Goal: Task Accomplishment & Management: Complete application form

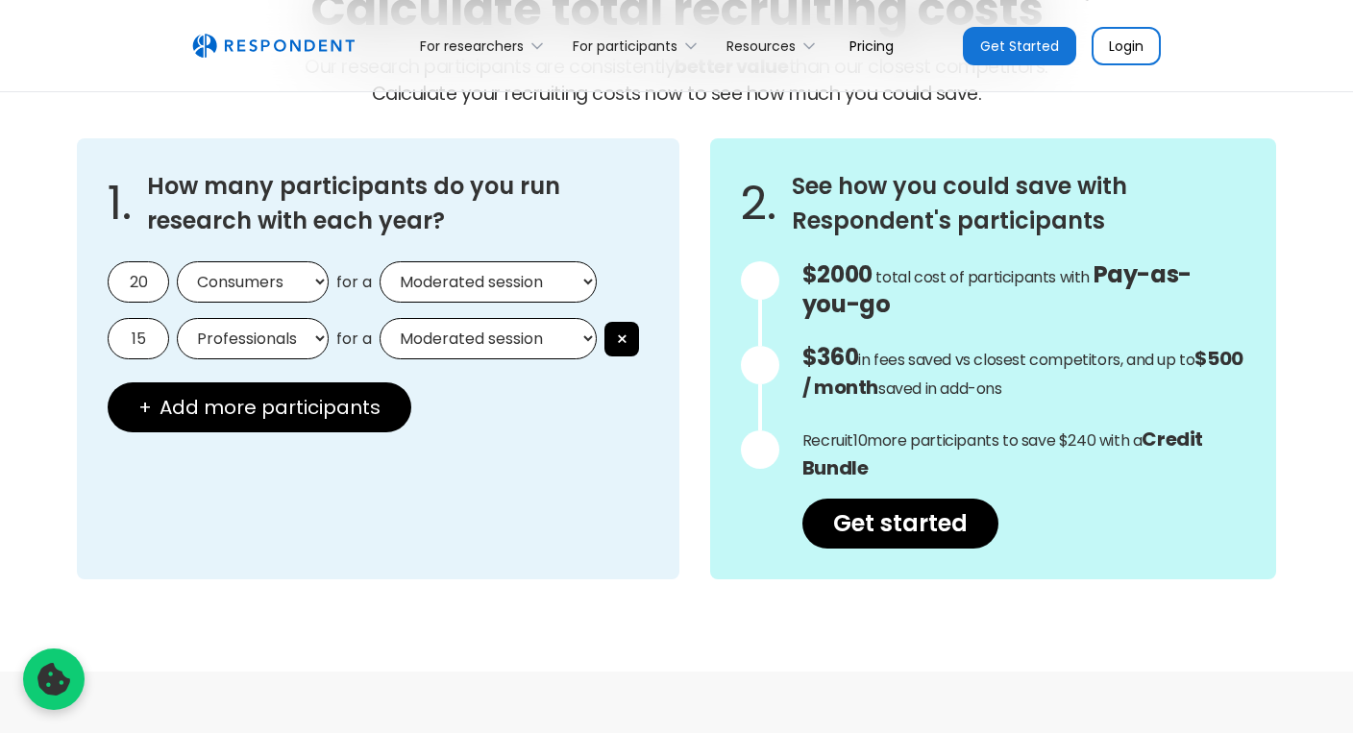
scroll to position [1800, 0]
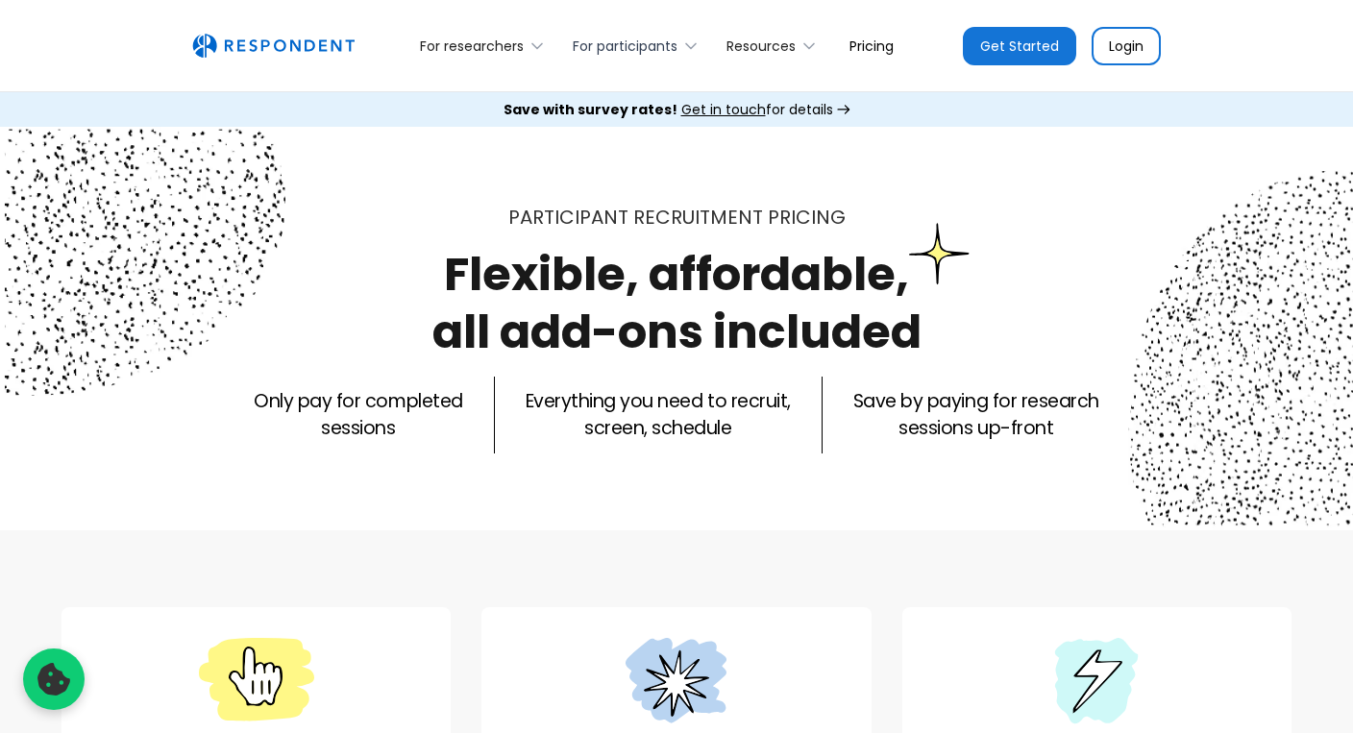
click at [665, 47] on div "For participants" at bounding box center [625, 46] width 105 height 19
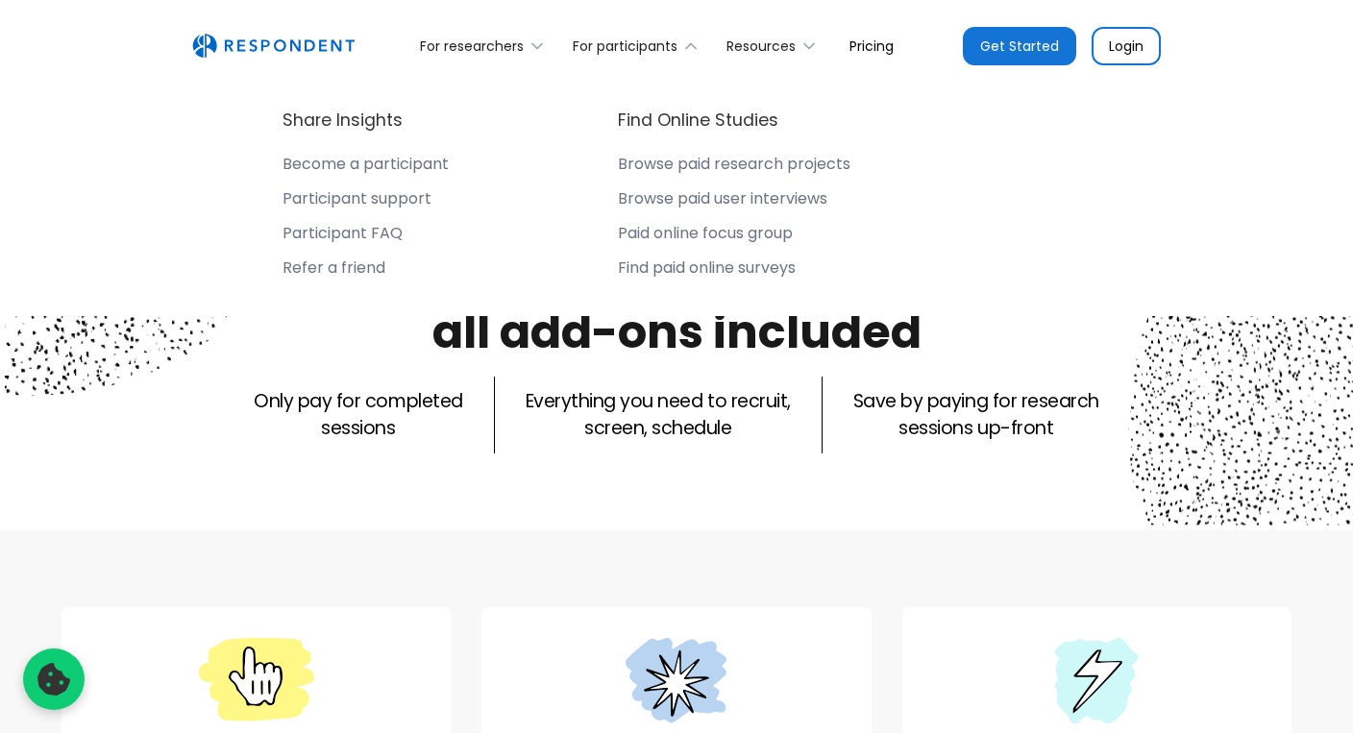
click at [379, 159] on div "Become a participant" at bounding box center [365, 164] width 166 height 19
